Goal: Find specific page/section: Find specific page/section

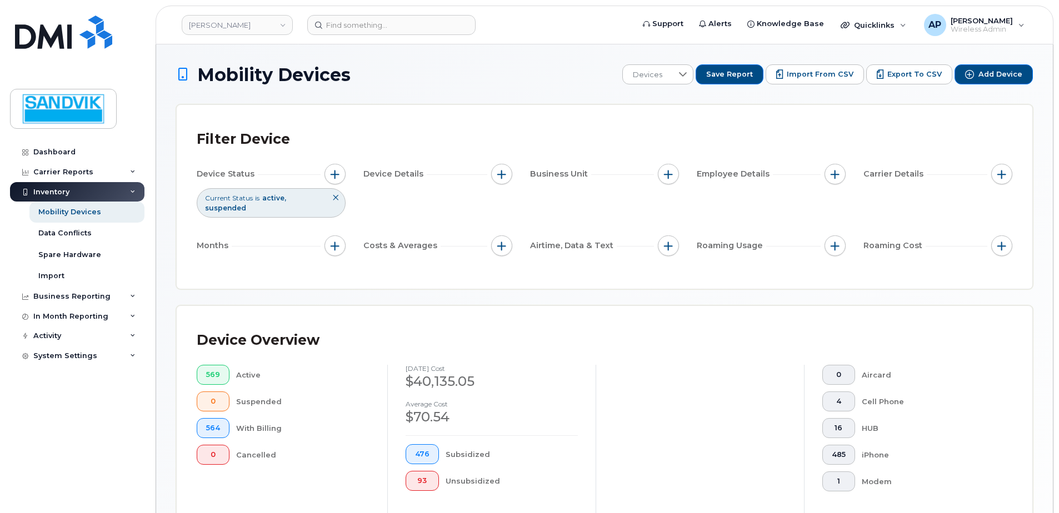
scroll to position [344, 0]
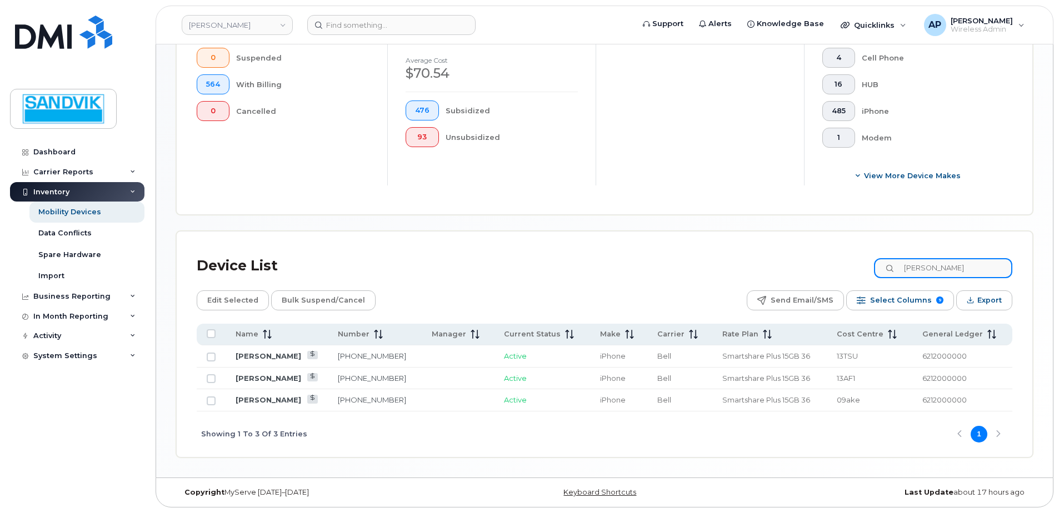
click at [953, 272] on input "nick" at bounding box center [943, 268] width 138 height 20
drag, startPoint x: 951, startPoint y: 267, endPoint x: 872, endPoint y: 267, distance: 79.5
click at [872, 267] on div "Device List nick" at bounding box center [605, 266] width 816 height 29
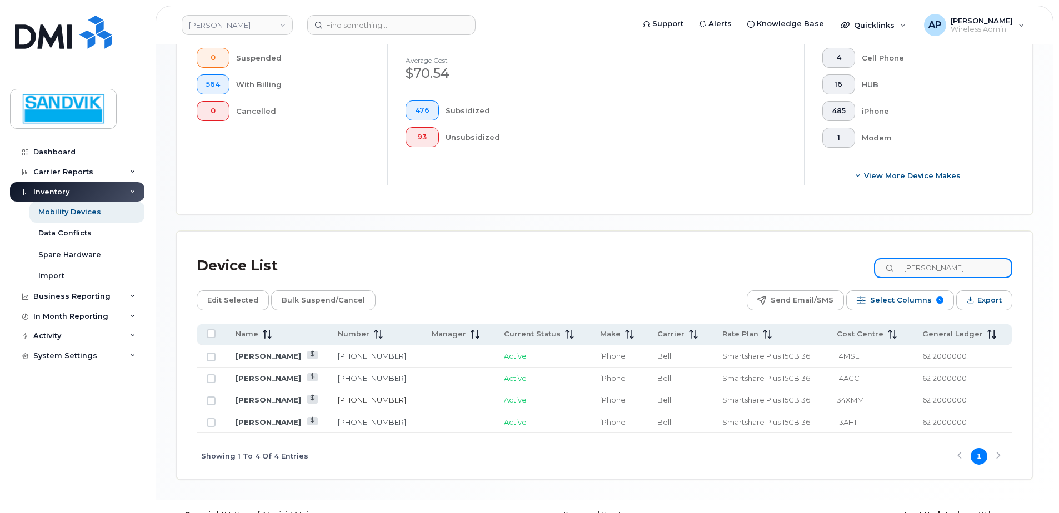
type input "michael"
click at [382, 401] on link "705-570-4231" at bounding box center [372, 400] width 68 height 9
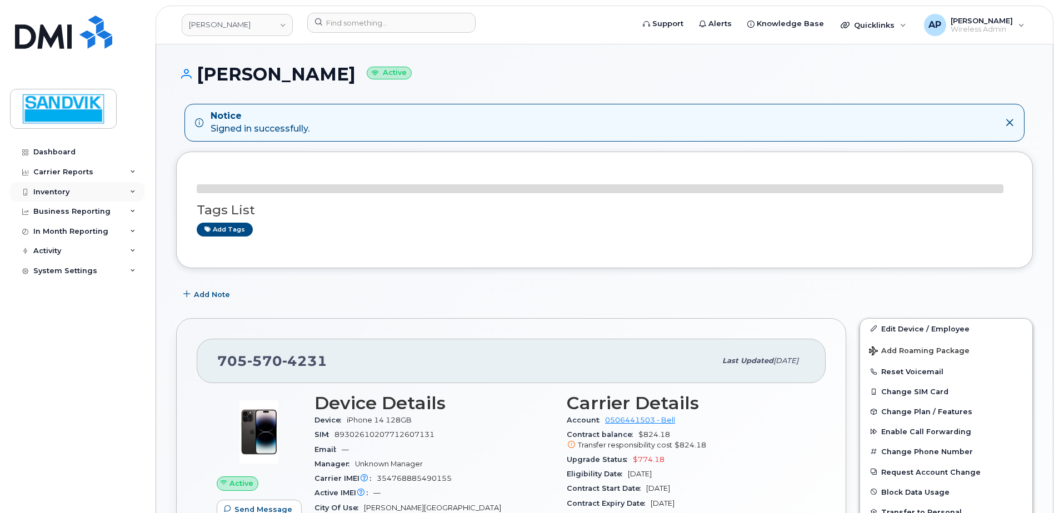
click at [36, 191] on div "Inventory" at bounding box center [51, 192] width 36 height 9
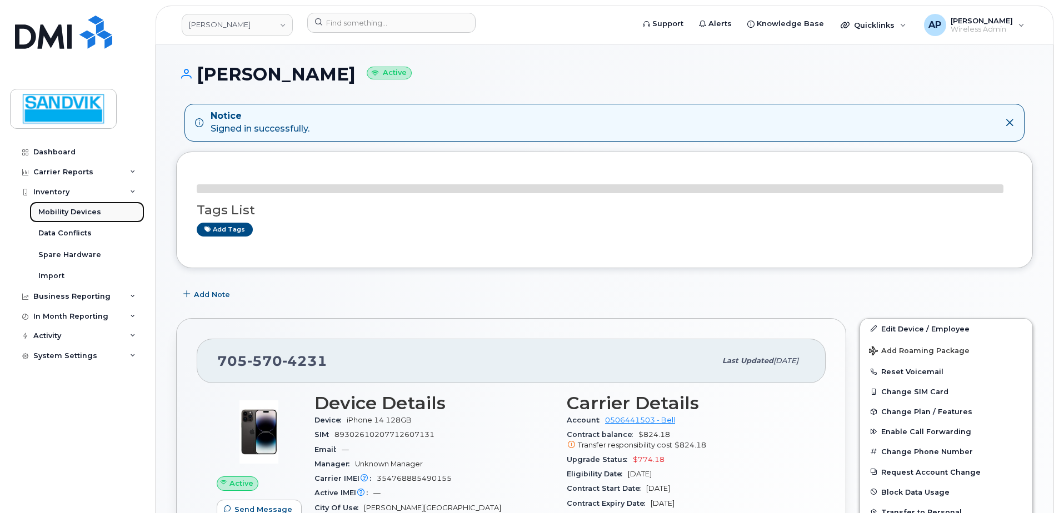
click at [77, 214] on div "Mobility Devices" at bounding box center [69, 212] width 63 height 10
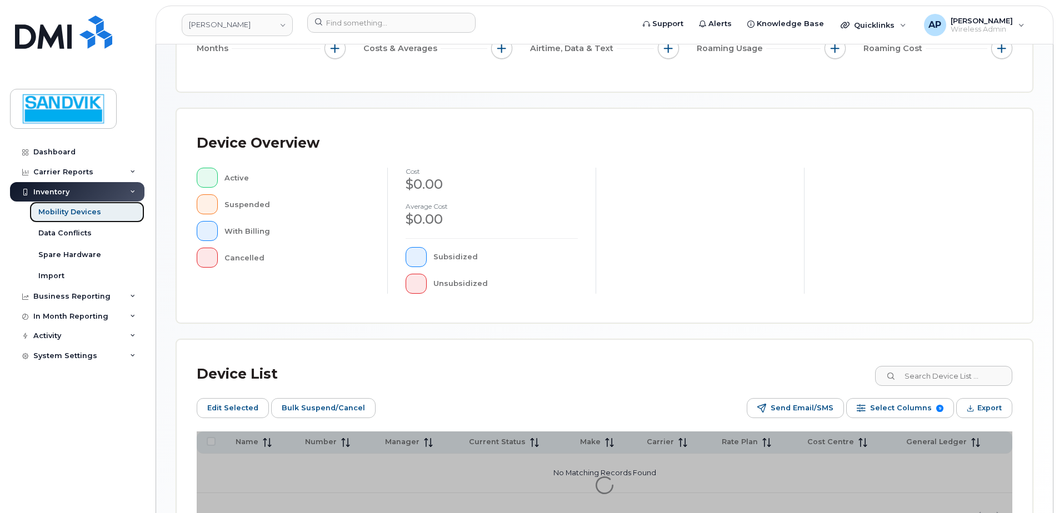
scroll to position [222, 0]
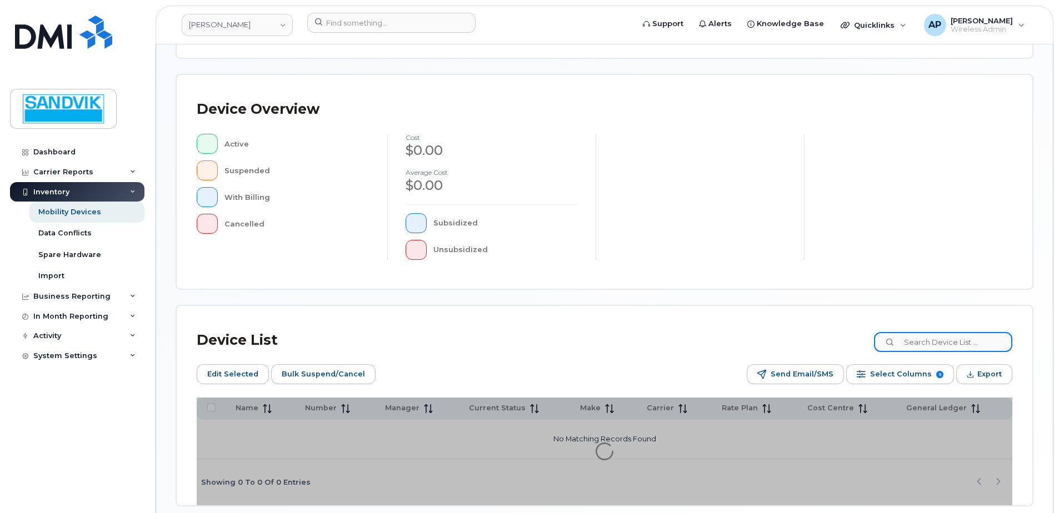
click at [940, 347] on input at bounding box center [943, 342] width 138 height 20
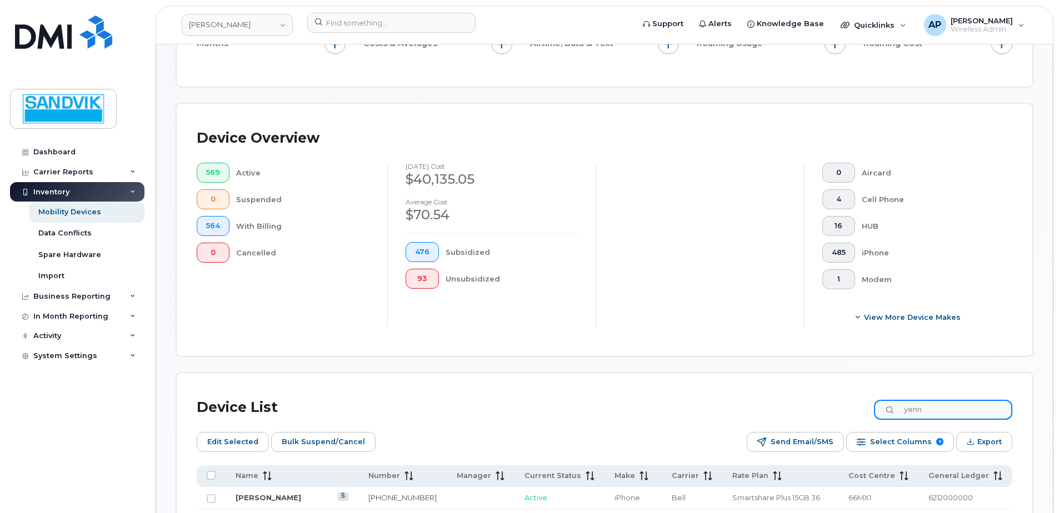
scroll to position [252, 0]
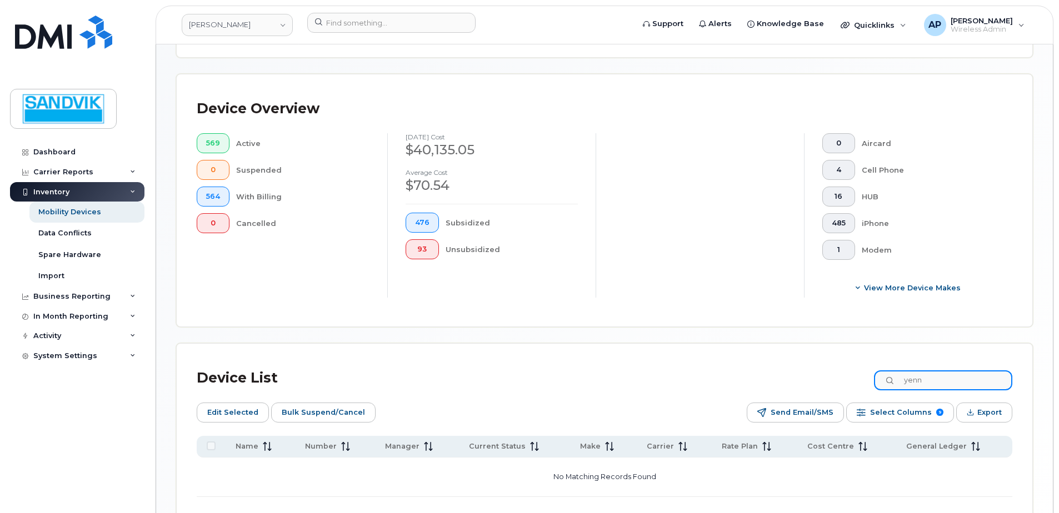
drag, startPoint x: 952, startPoint y: 381, endPoint x: 890, endPoint y: 385, distance: 62.3
click at [890, 385] on input "yenn" at bounding box center [943, 381] width 138 height 20
click at [959, 379] on input "[PERSON_NAME]" at bounding box center [943, 381] width 138 height 20
drag, startPoint x: 959, startPoint y: 379, endPoint x: 852, endPoint y: 383, distance: 106.2
click at [852, 383] on div "Device List [PERSON_NAME]" at bounding box center [605, 378] width 816 height 29
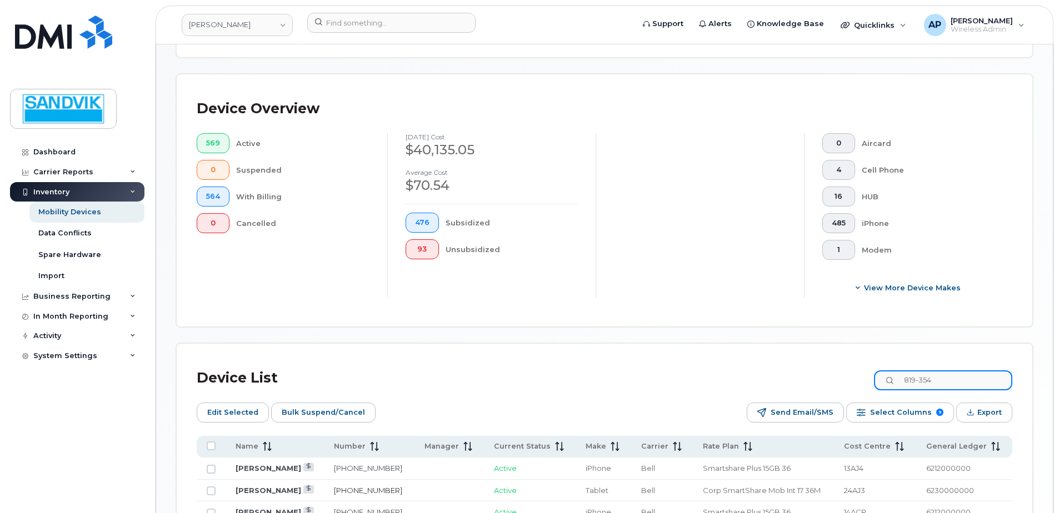
type input "819-354"
click at [367, 489] on link "[PHONE_NUMBER]" at bounding box center [368, 490] width 68 height 9
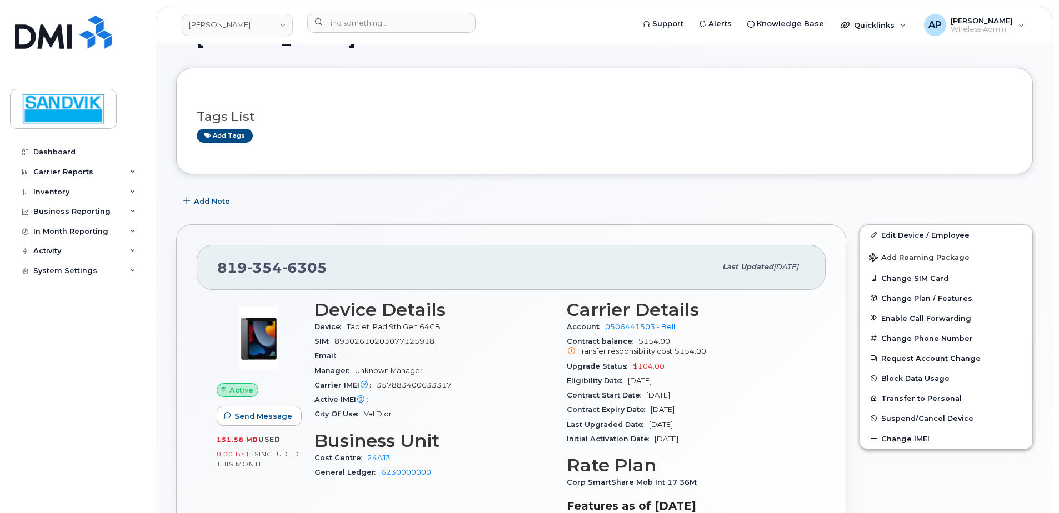
scroll to position [56, 0]
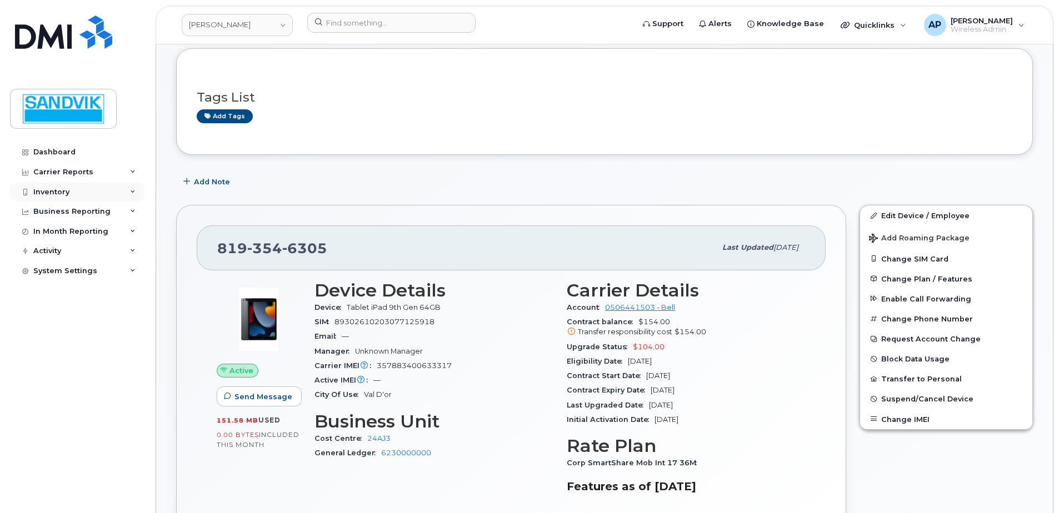
click at [42, 191] on div "Inventory" at bounding box center [51, 192] width 36 height 9
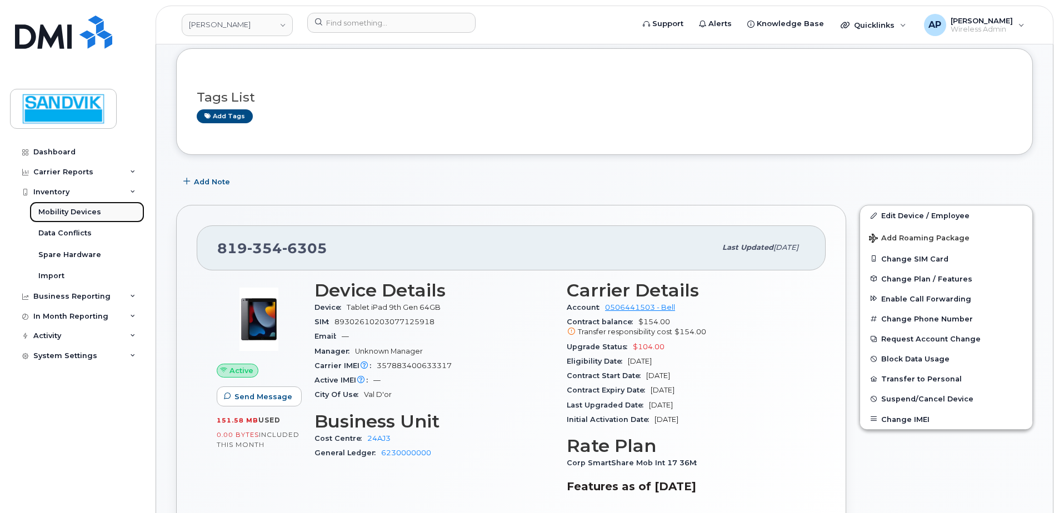
click at [67, 209] on div "Mobility Devices" at bounding box center [69, 212] width 63 height 10
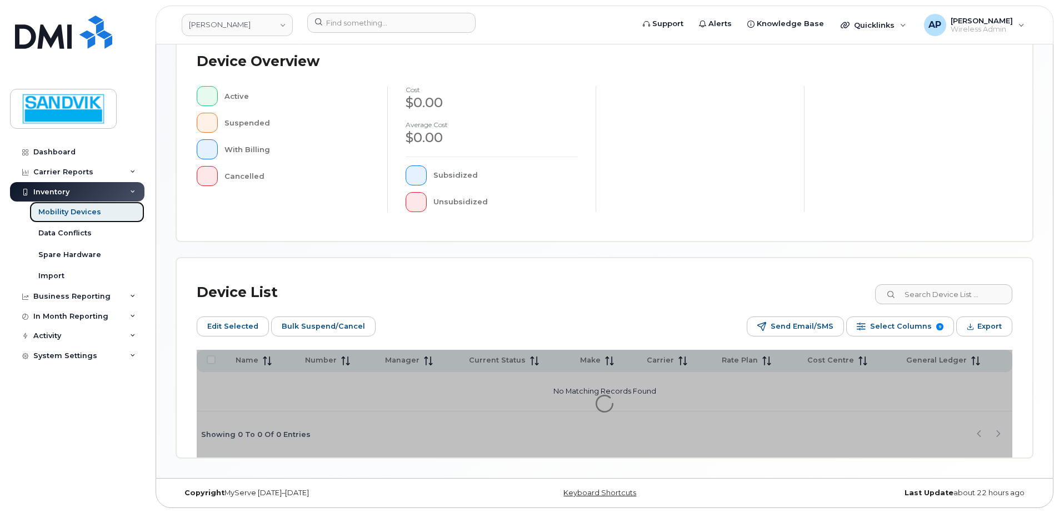
scroll to position [271, 0]
click at [915, 299] on input at bounding box center [943, 294] width 138 height 20
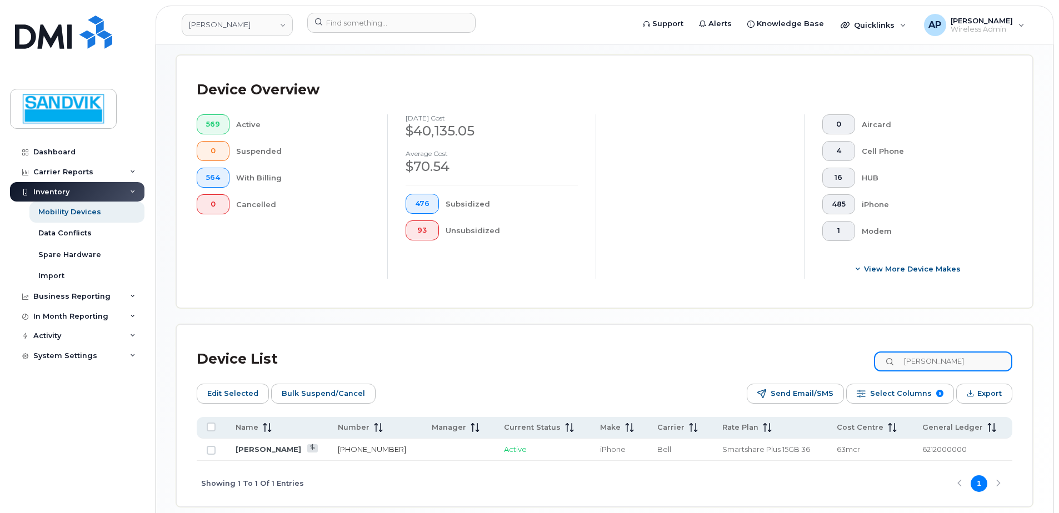
type input "carlos"
click at [359, 449] on link "705-921-5405" at bounding box center [372, 449] width 68 height 9
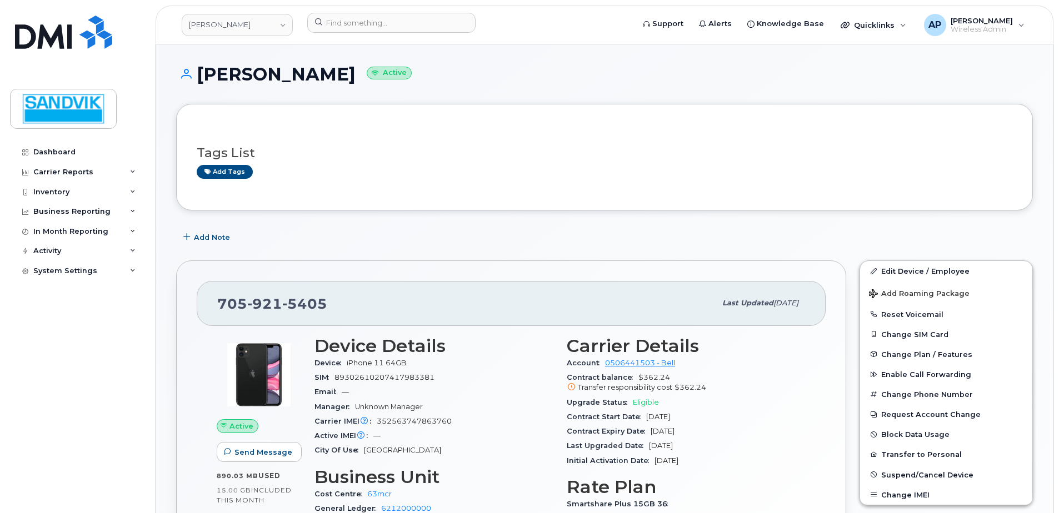
click at [742, 392] on div "Transfer responsibility cost $362.24" at bounding box center [686, 388] width 239 height 10
